Goal: Task Accomplishment & Management: Manage account settings

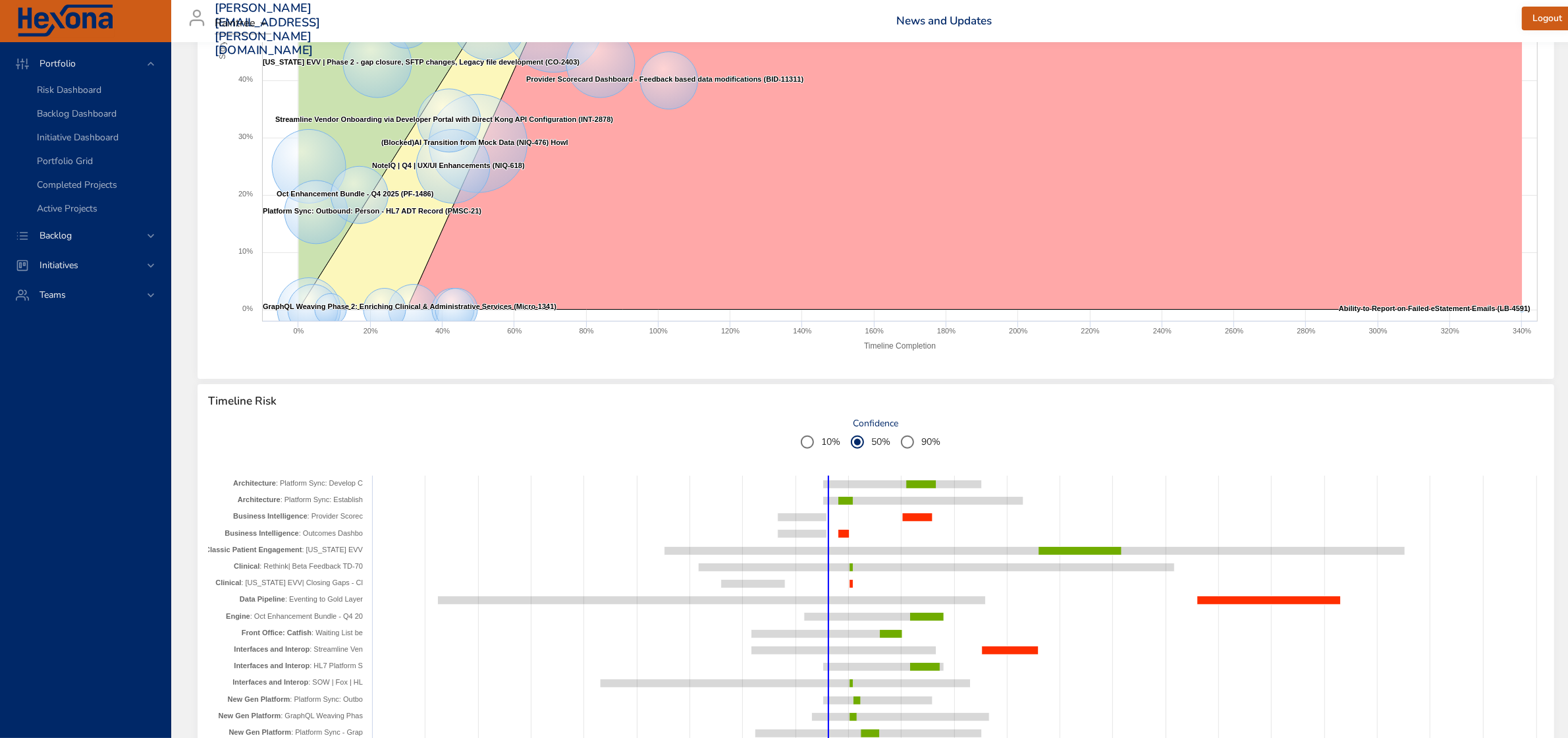
scroll to position [494, 0]
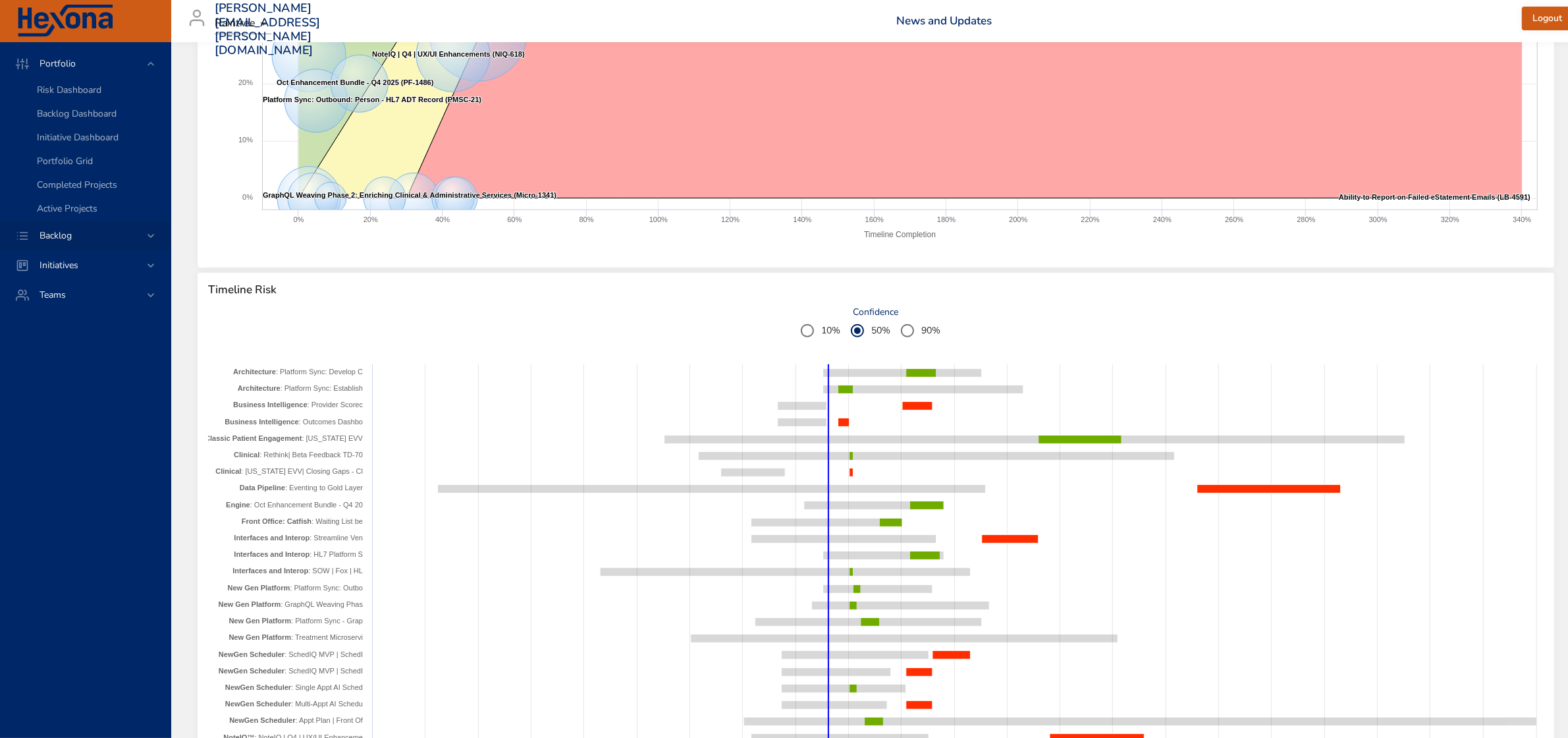
click at [150, 235] on icon at bounding box center [150, 236] width 13 height 13
click at [85, 117] on span "Backlog Details" at bounding box center [68, 119] width 63 height 12
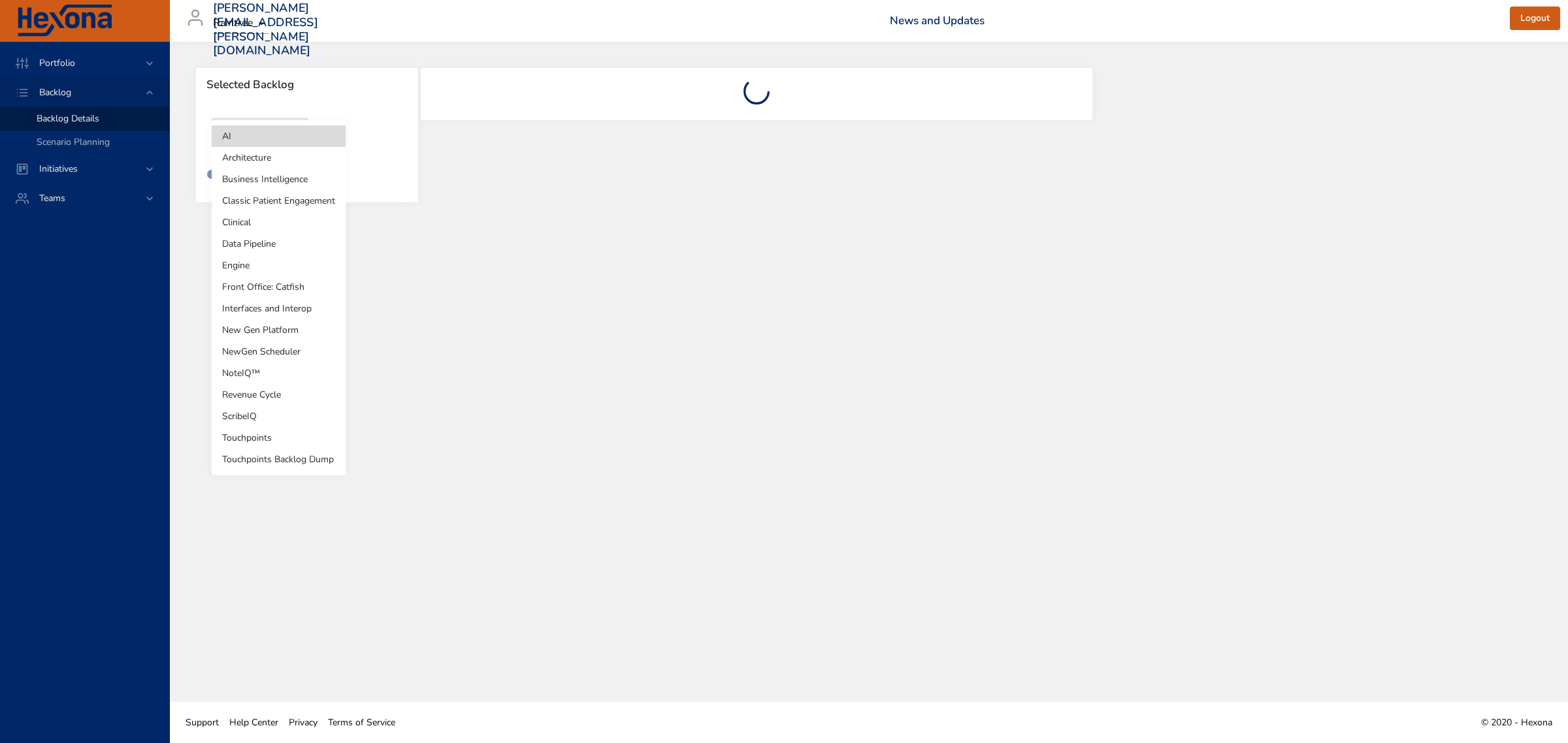
click at [293, 138] on body "Portfolio Backlog Backlog Details Scenario Planning Initiatives Teams [PERSON_N…" at bounding box center [784, 371] width 1568 height 743
click at [265, 392] on li "Revenue Cycle" at bounding box center [279, 395] width 134 height 21
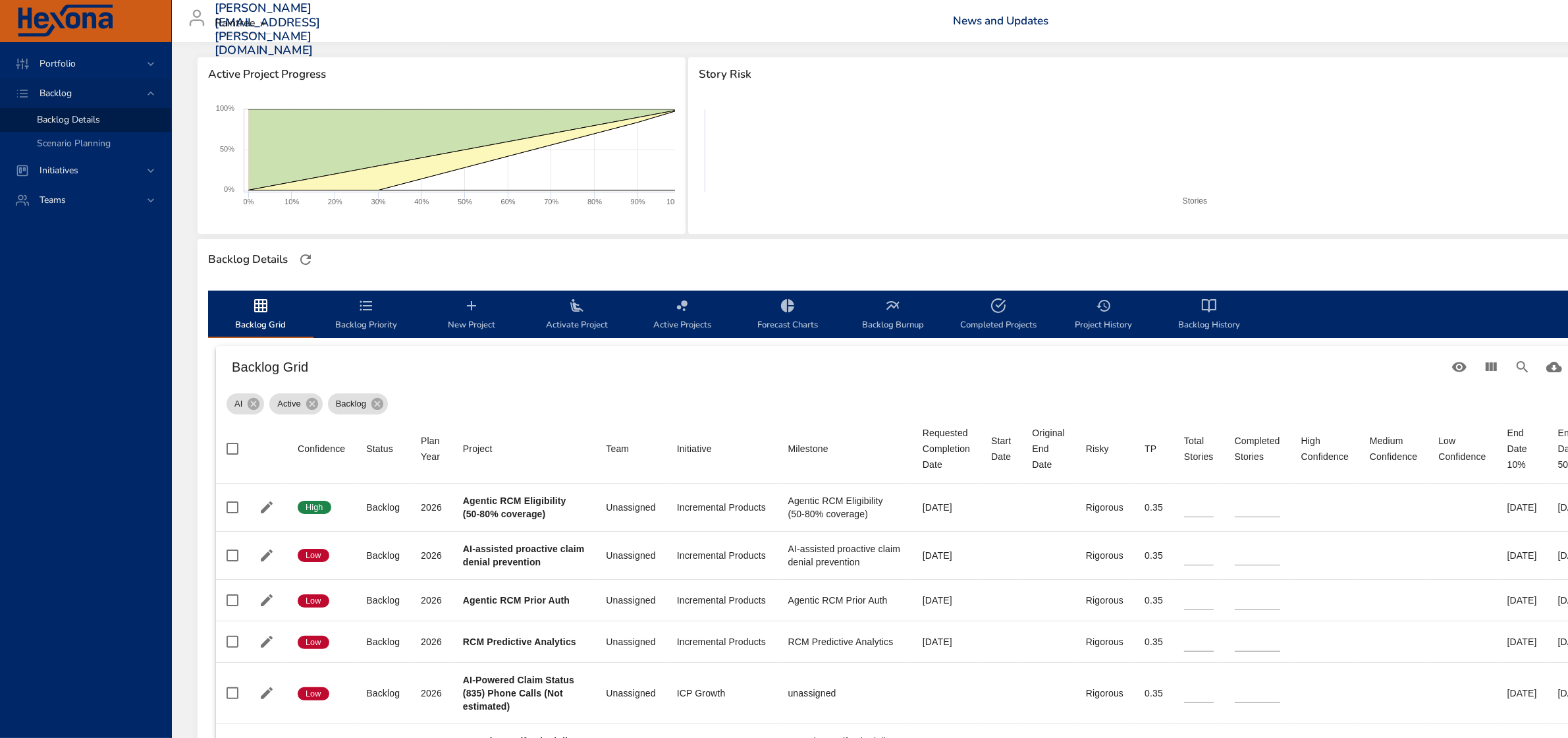
scroll to position [247, 0]
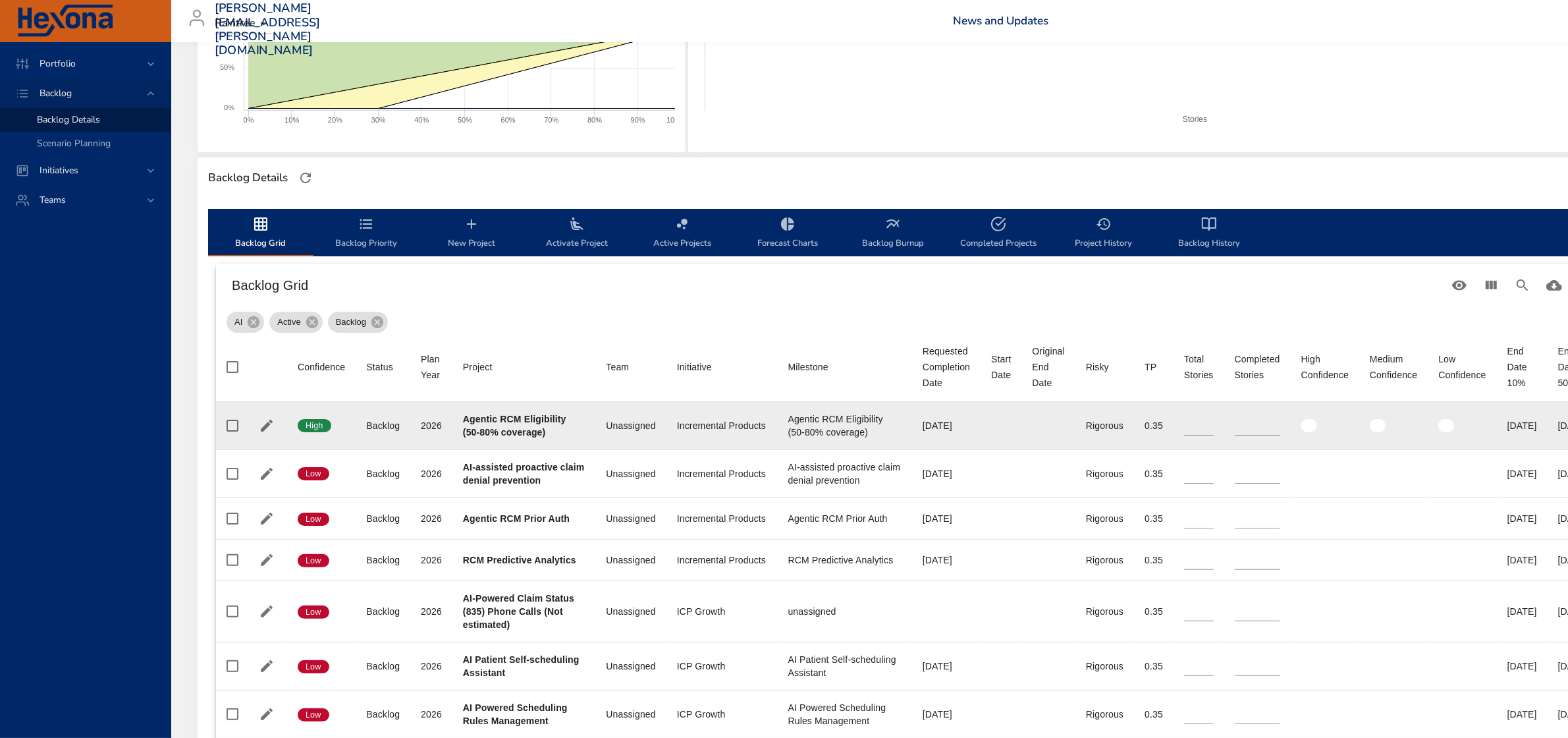
type input "*"
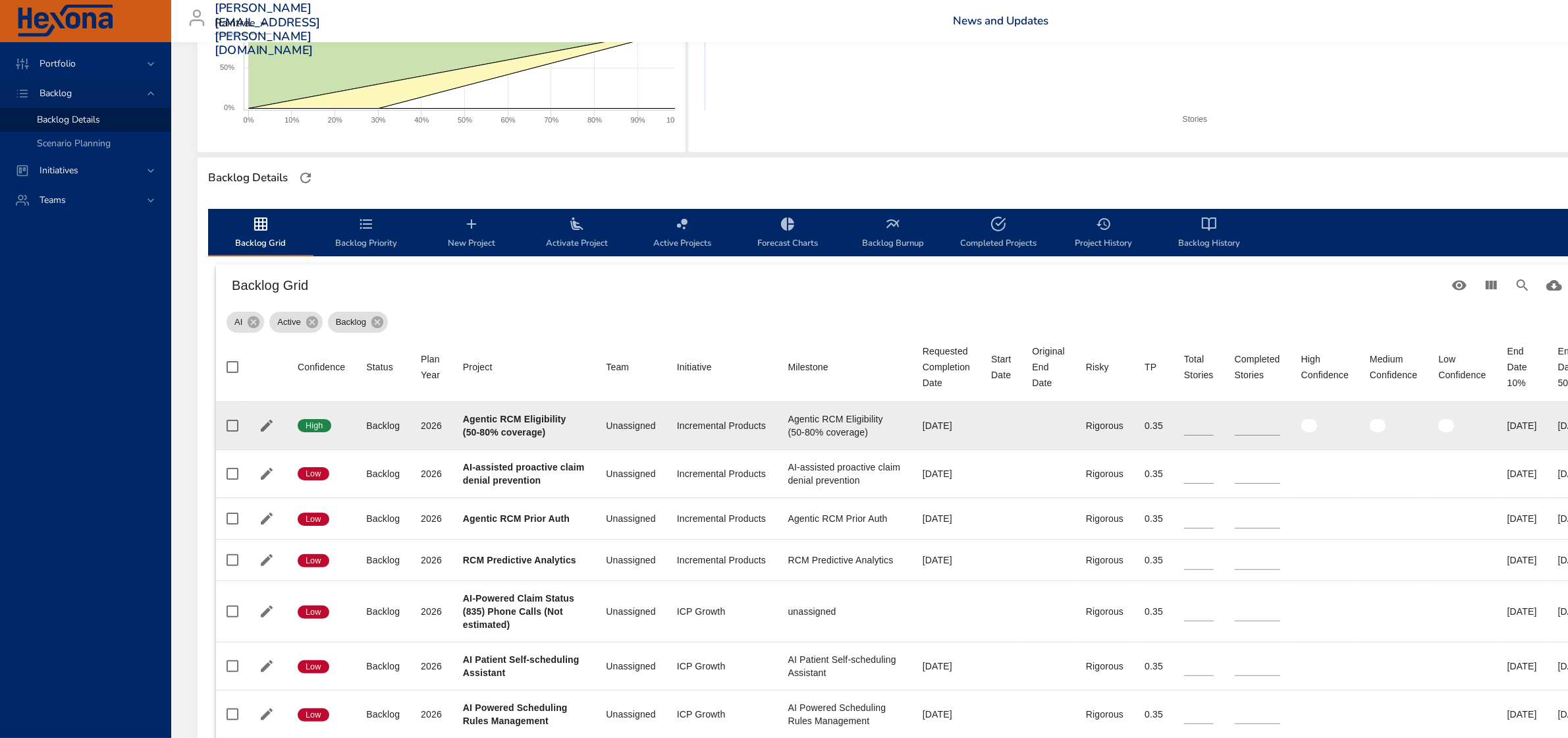
type input "*"
type input "**"
type input "*"
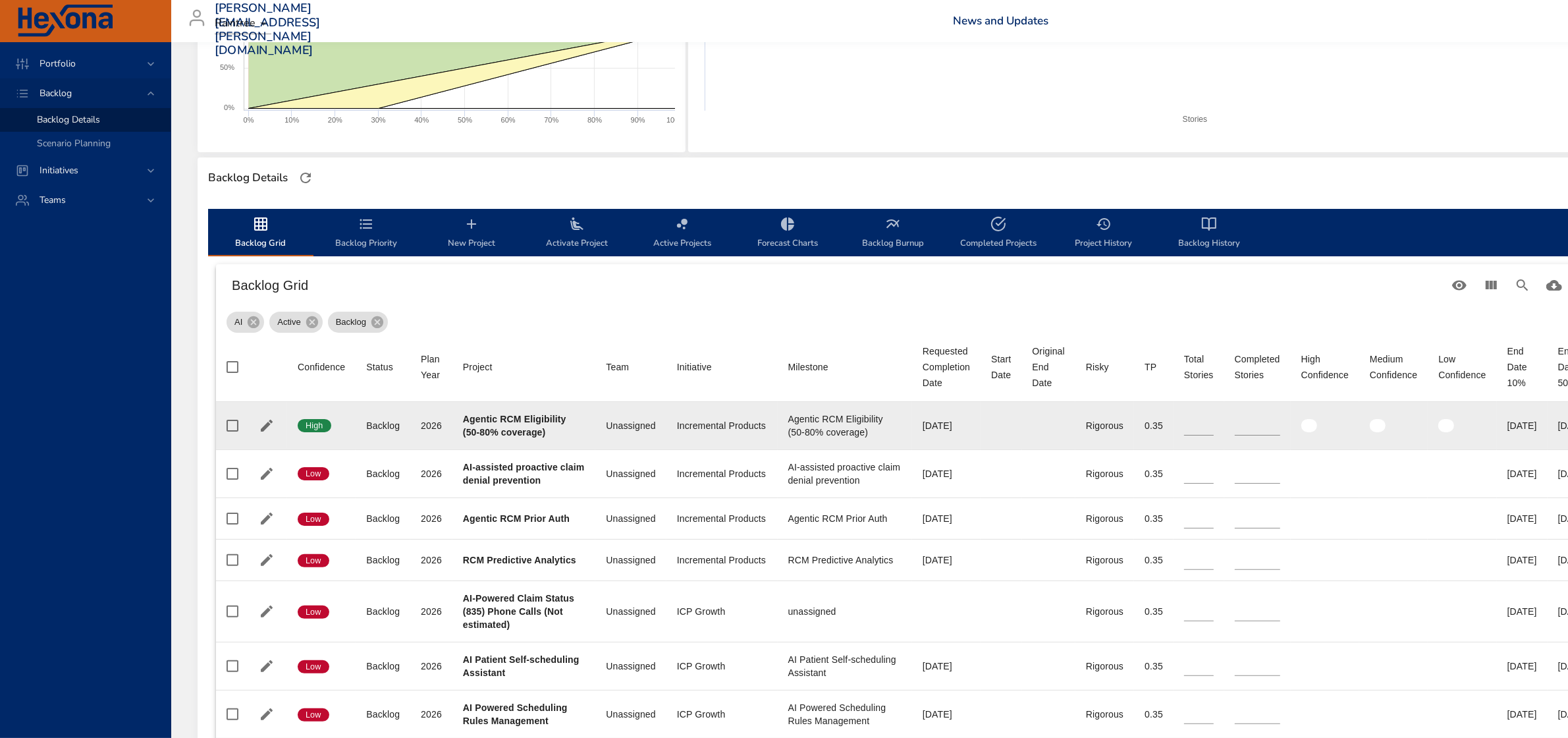
type input "*"
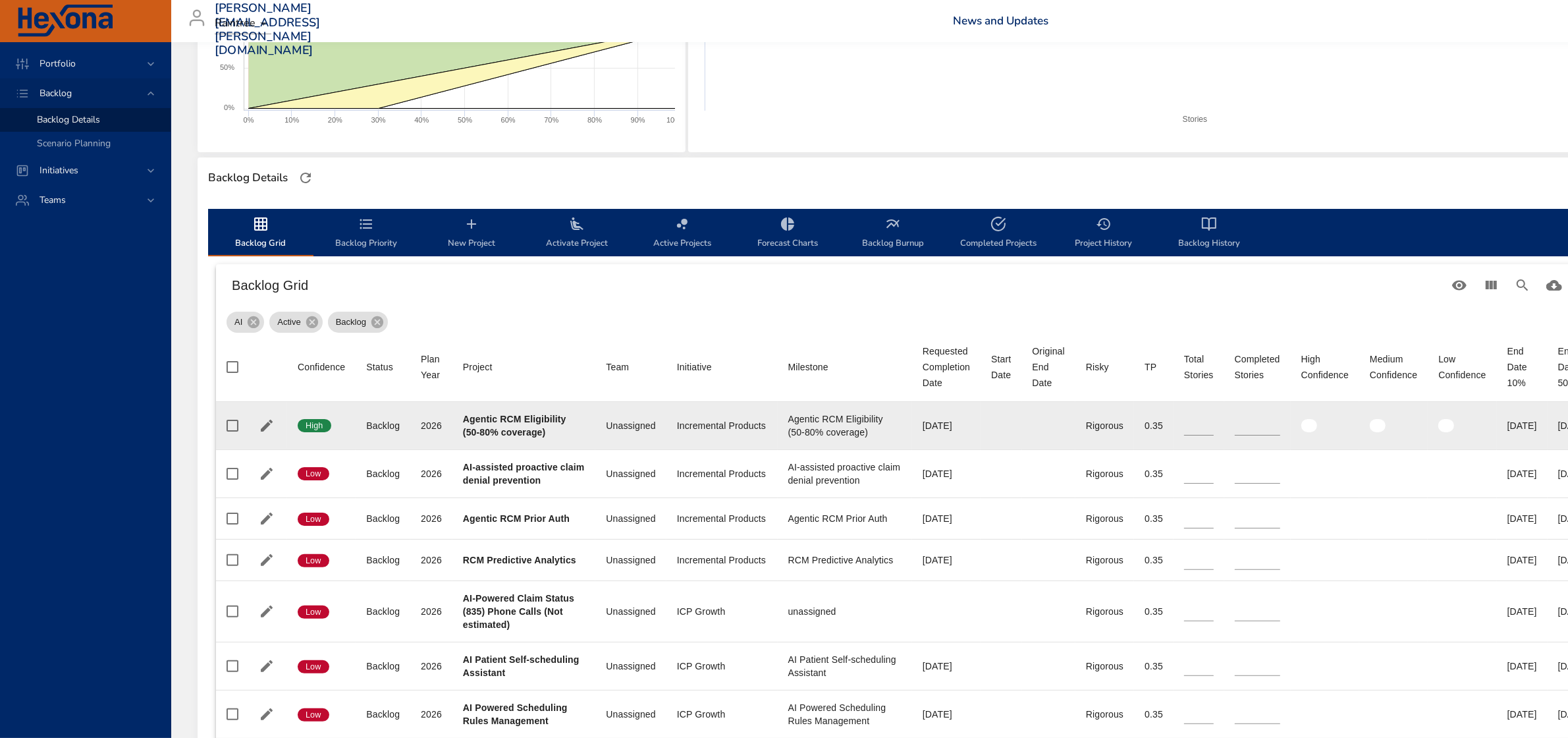
type input "*"
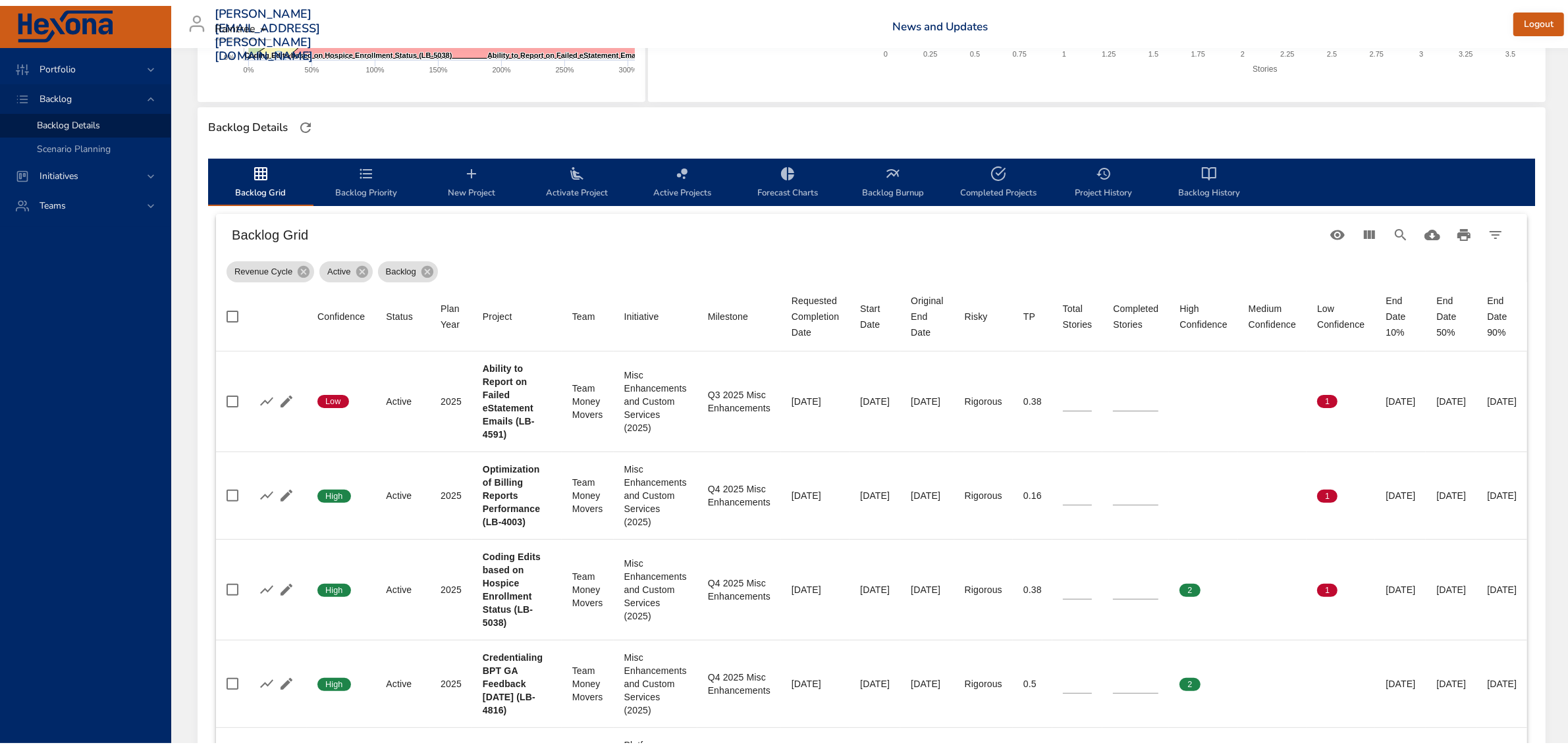
scroll to position [164, 0]
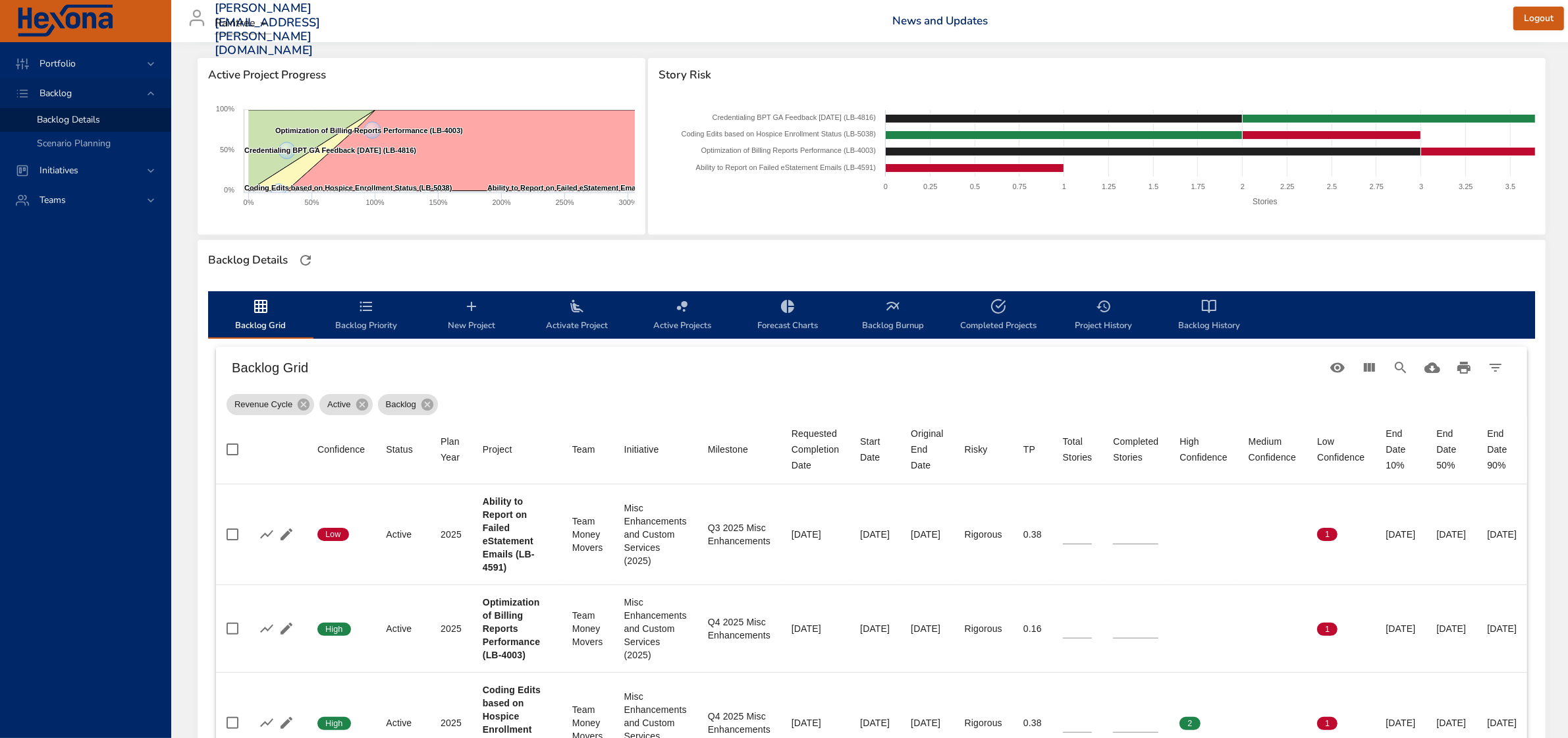
click at [367, 324] on span "Backlog Priority" at bounding box center [366, 316] width 90 height 35
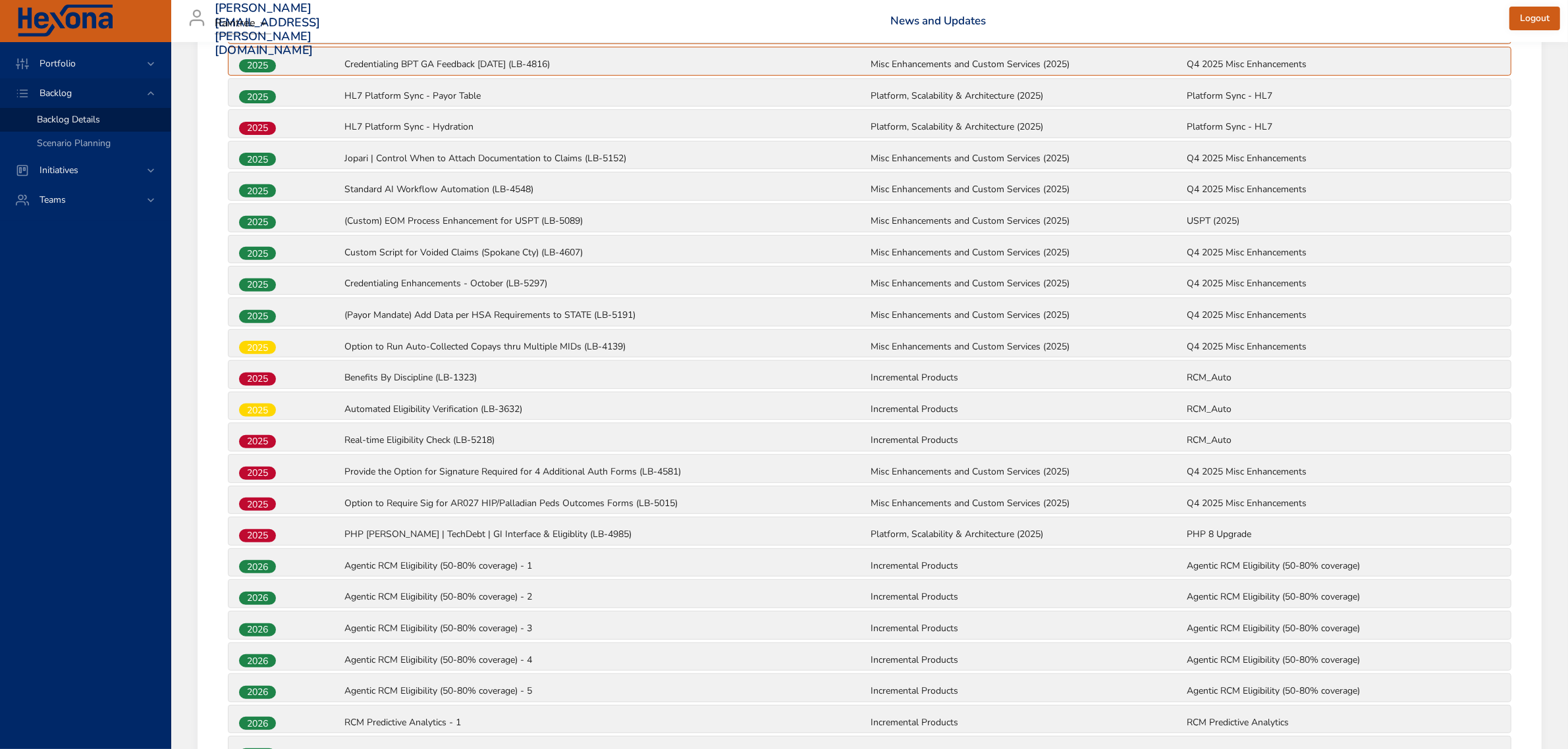
scroll to position [576, 0]
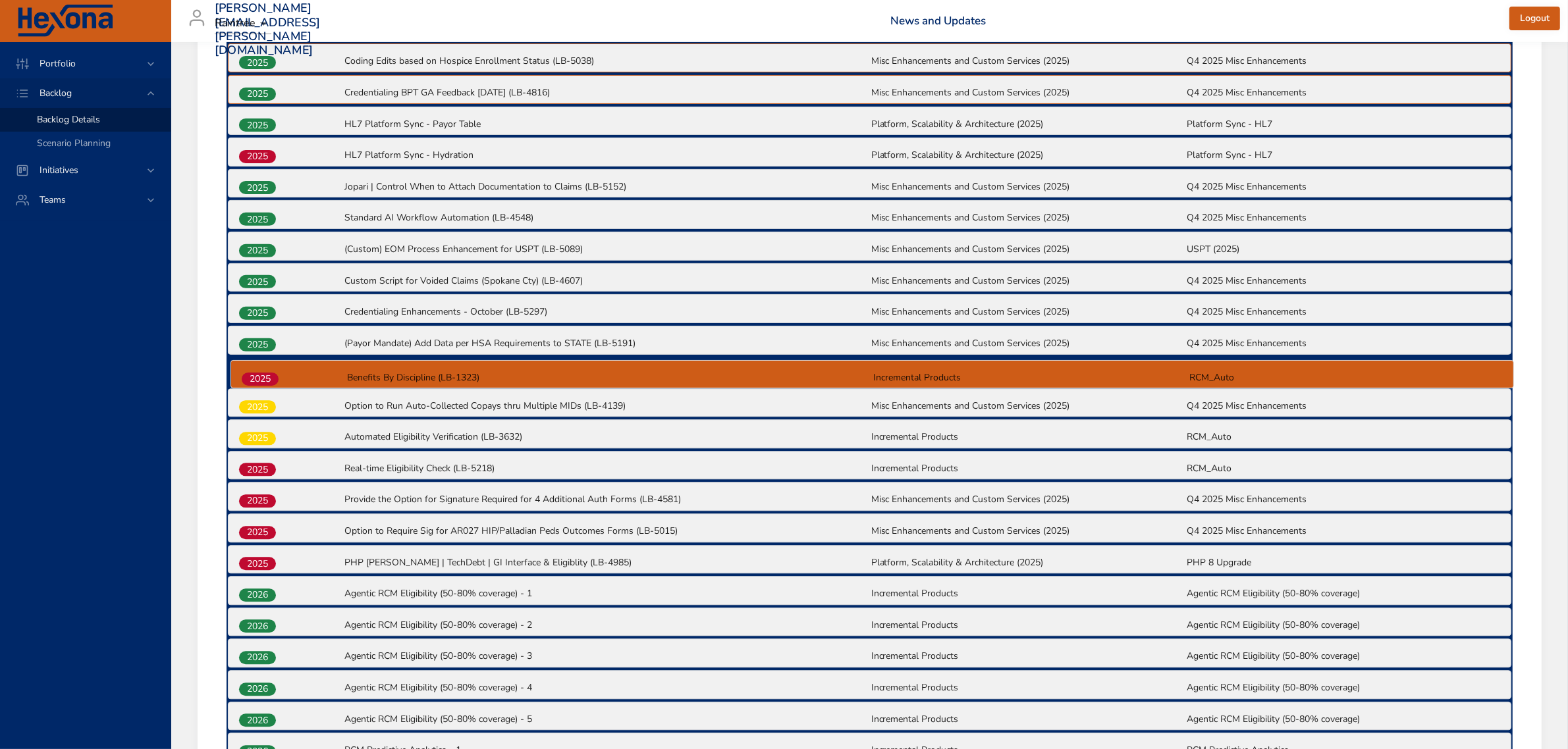
drag, startPoint x: 262, startPoint y: 408, endPoint x: 265, endPoint y: 376, distance: 32.1
click at [265, 376] on div "2025 Ability to Report on Failed eStatement Emails (LB-4591) Misc Enhancements …" at bounding box center [869, 717] width 1286 height 1476
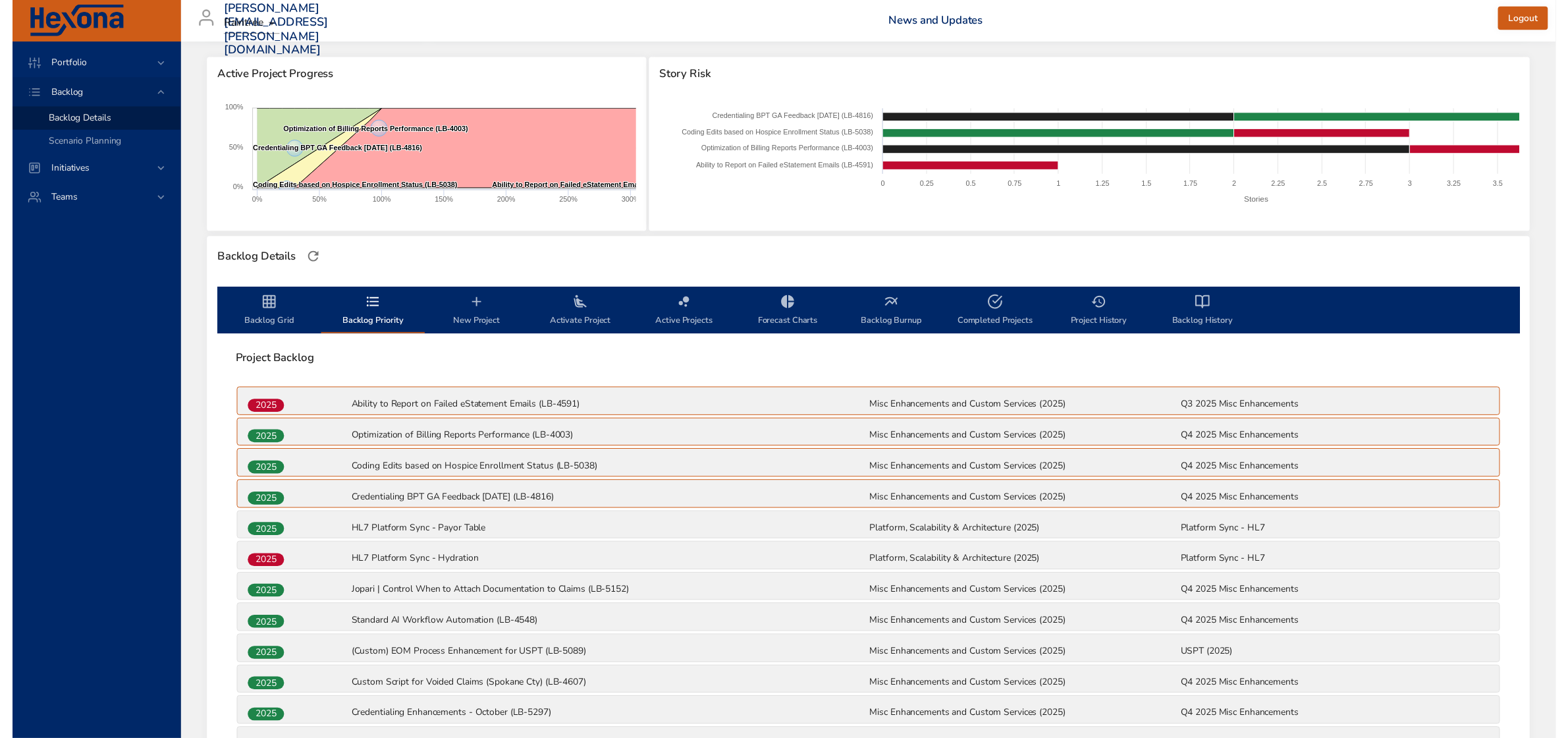
scroll to position [0, 0]
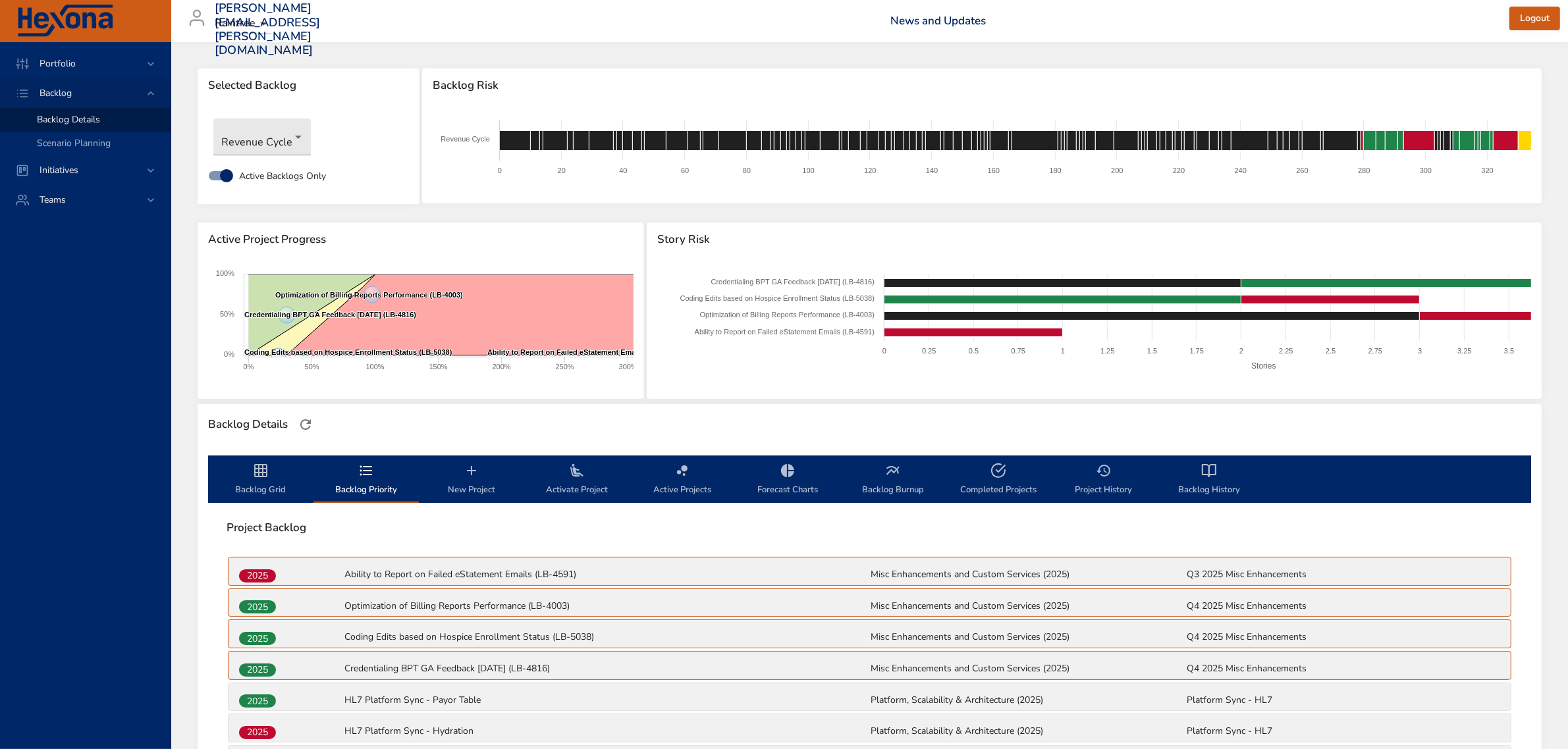
click at [255, 482] on span "Backlog Grid" at bounding box center [260, 480] width 90 height 35
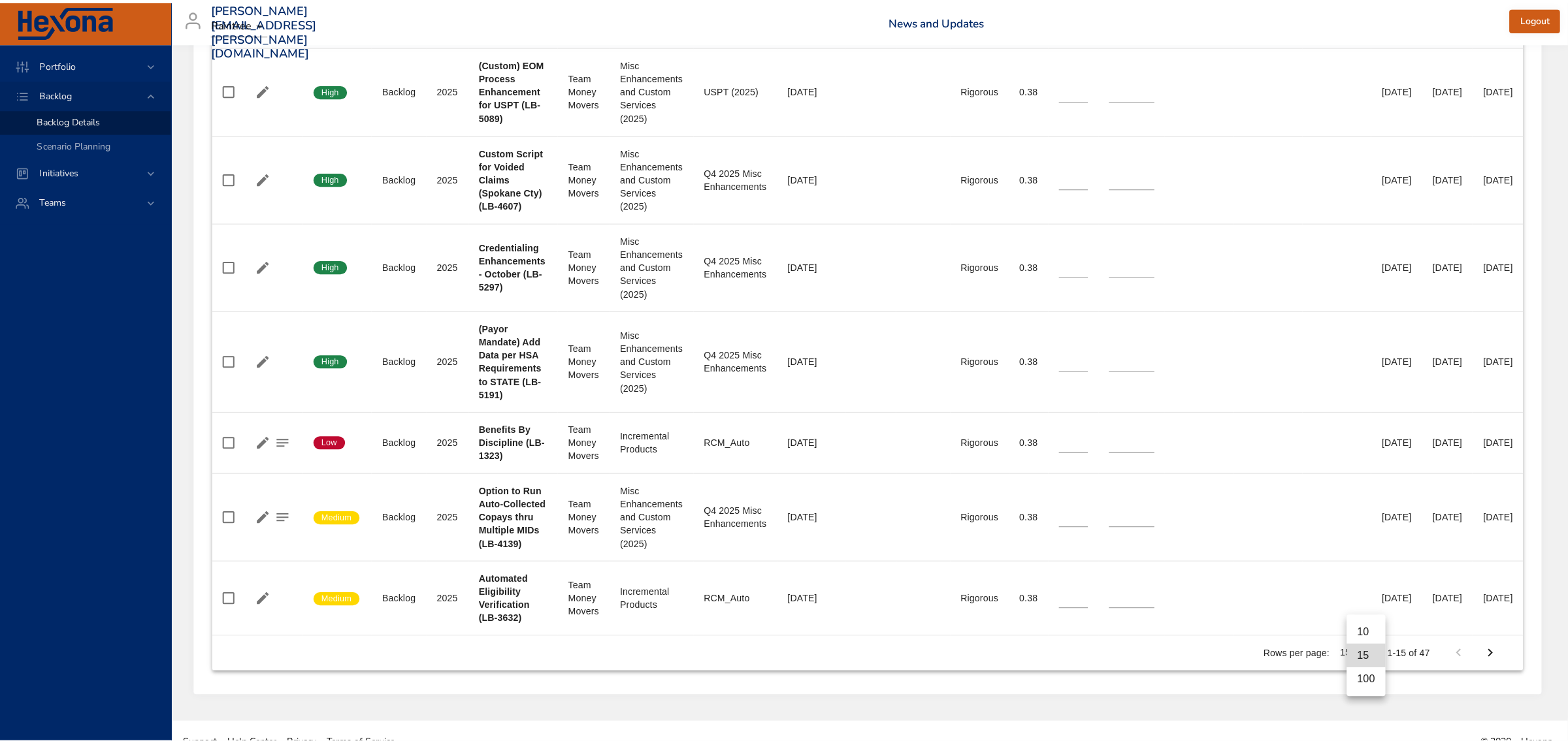
scroll to position [1306, 76]
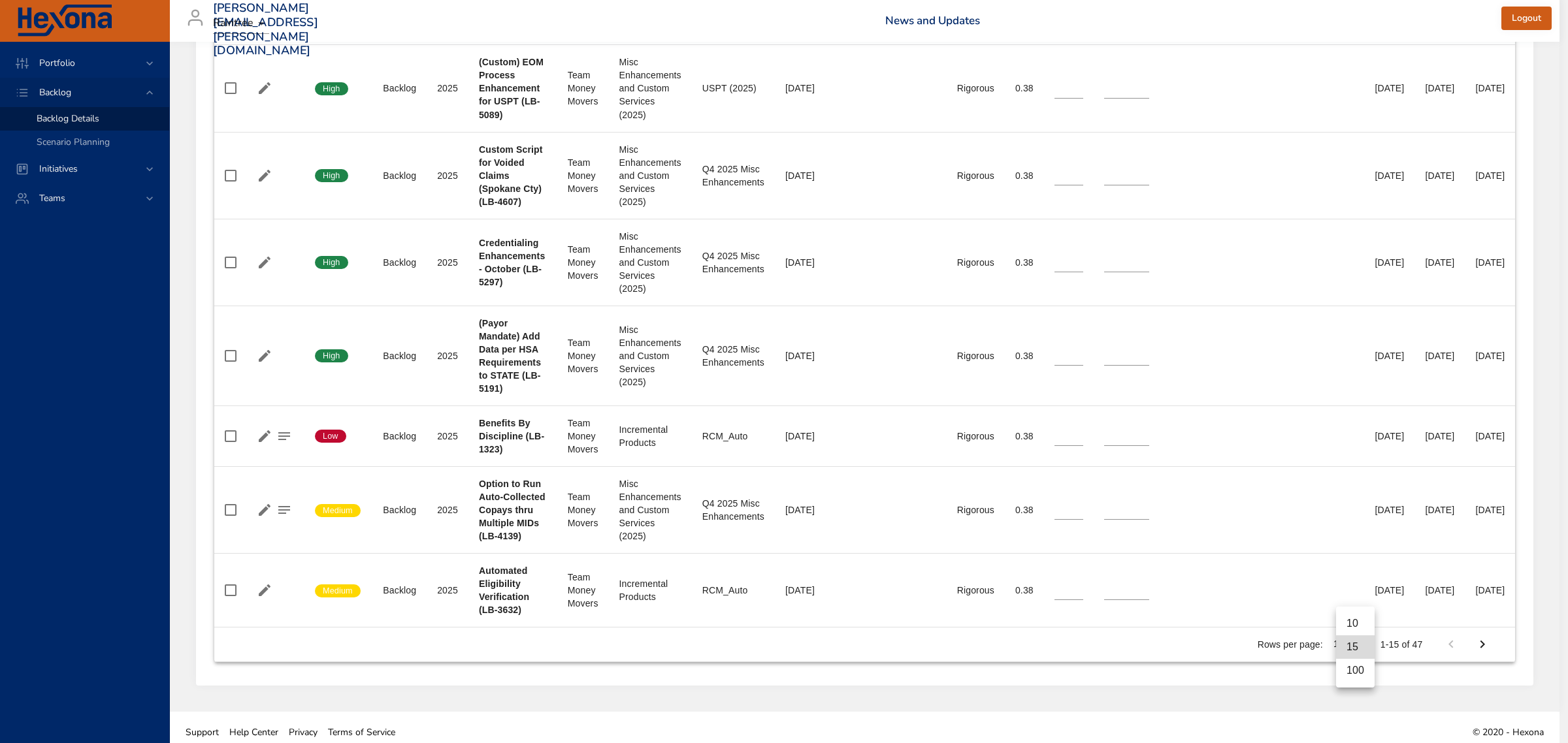
click at [1353, 672] on li "100" at bounding box center [1355, 671] width 39 height 24
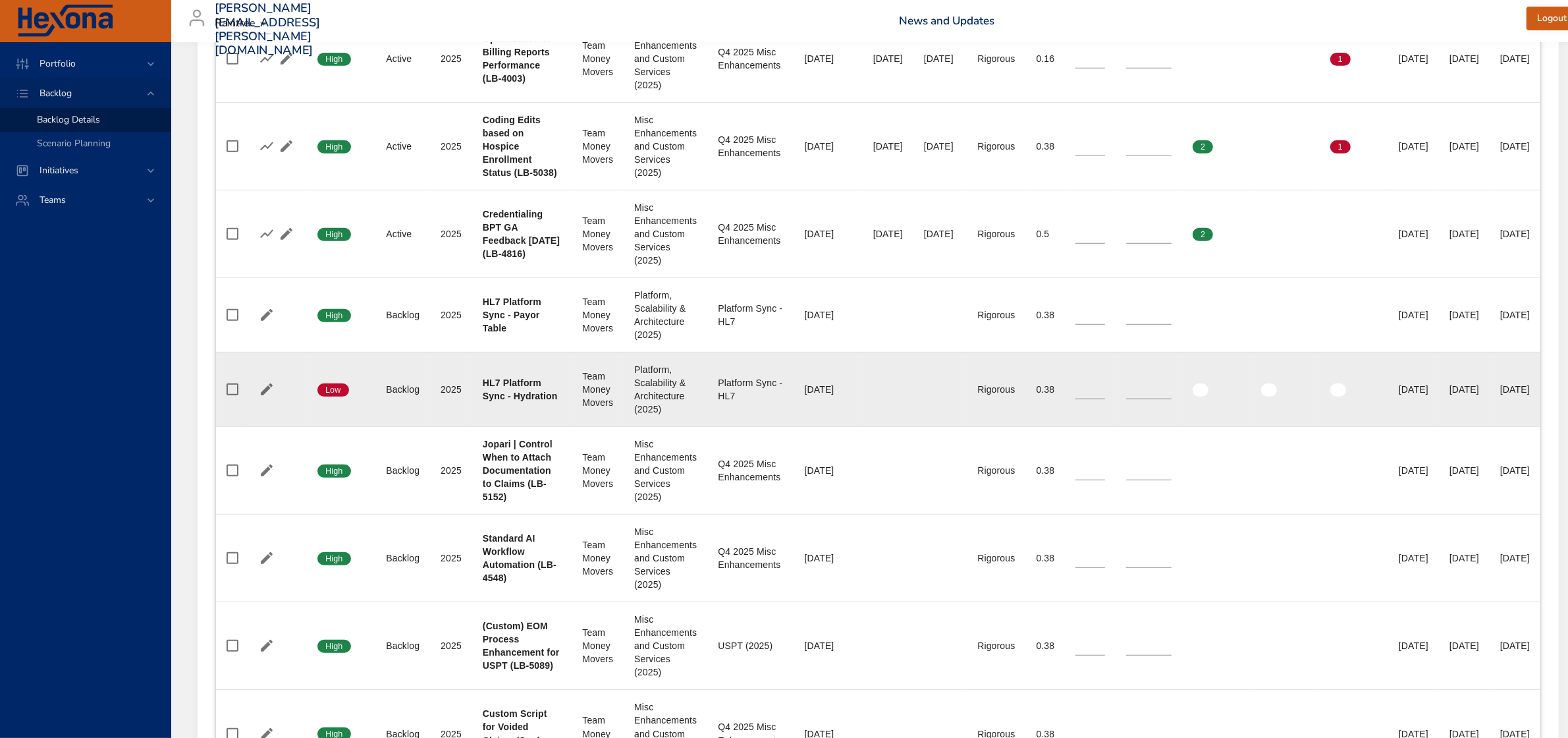
scroll to position [731, 0]
